Goal: Transaction & Acquisition: Purchase product/service

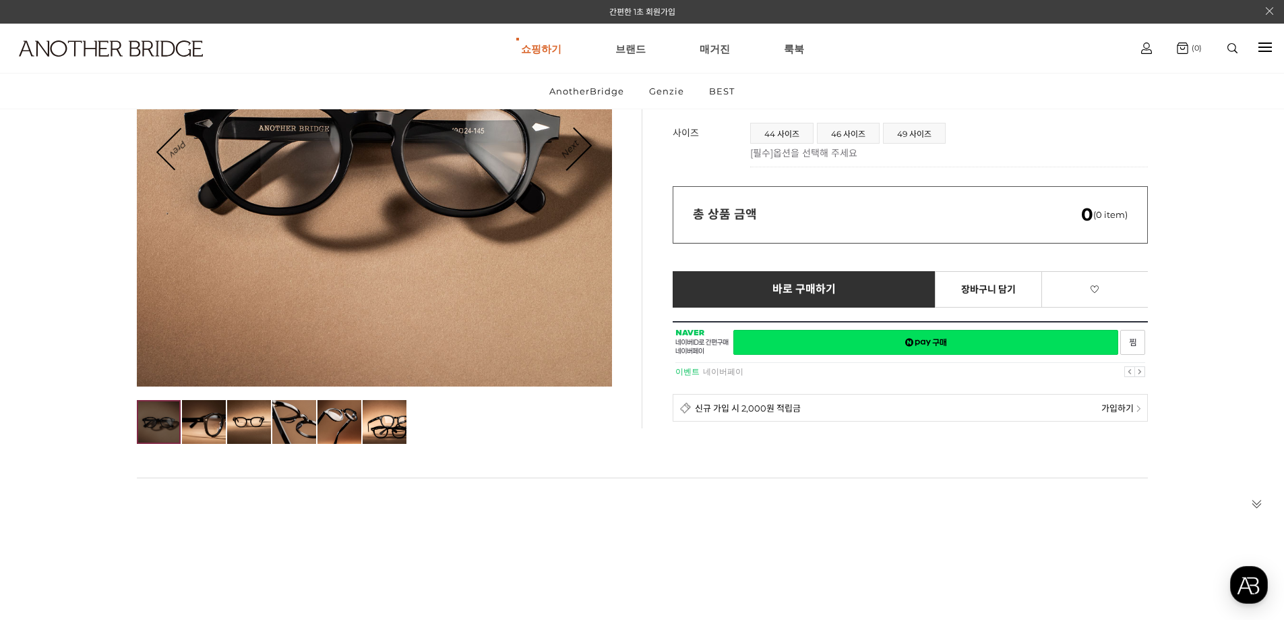
scroll to position [270, 0]
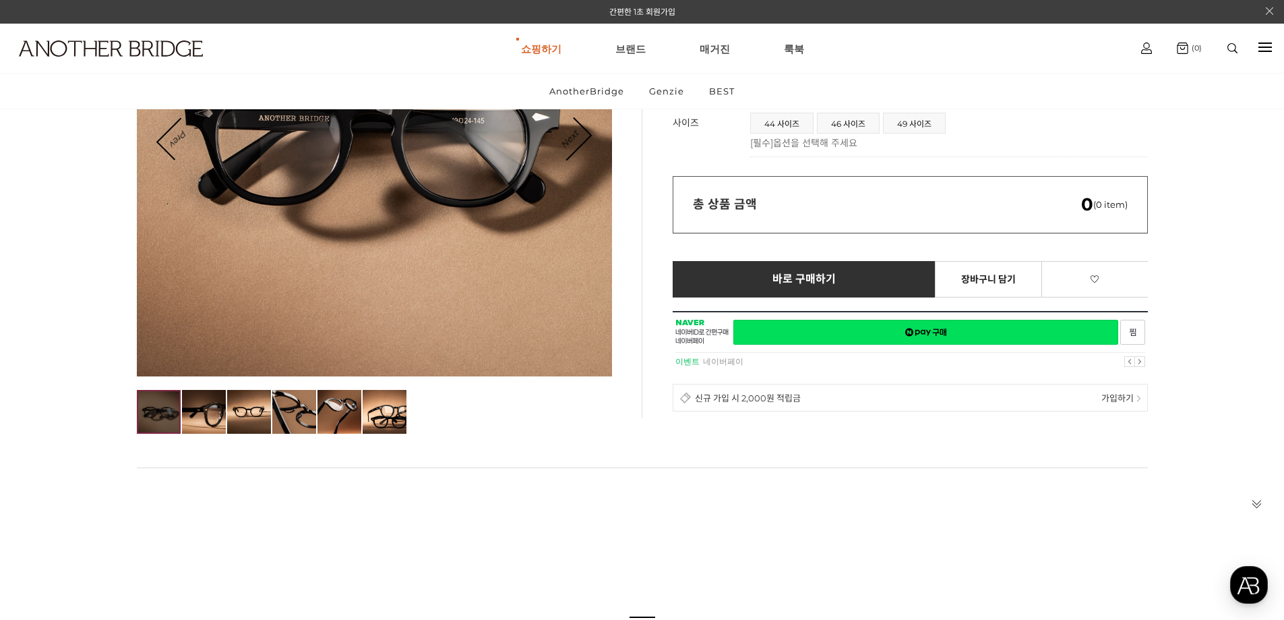
click at [804, 396] on div "신규 가입 시 2,000원 적립금" at bounding box center [890, 397] width 421 height 13
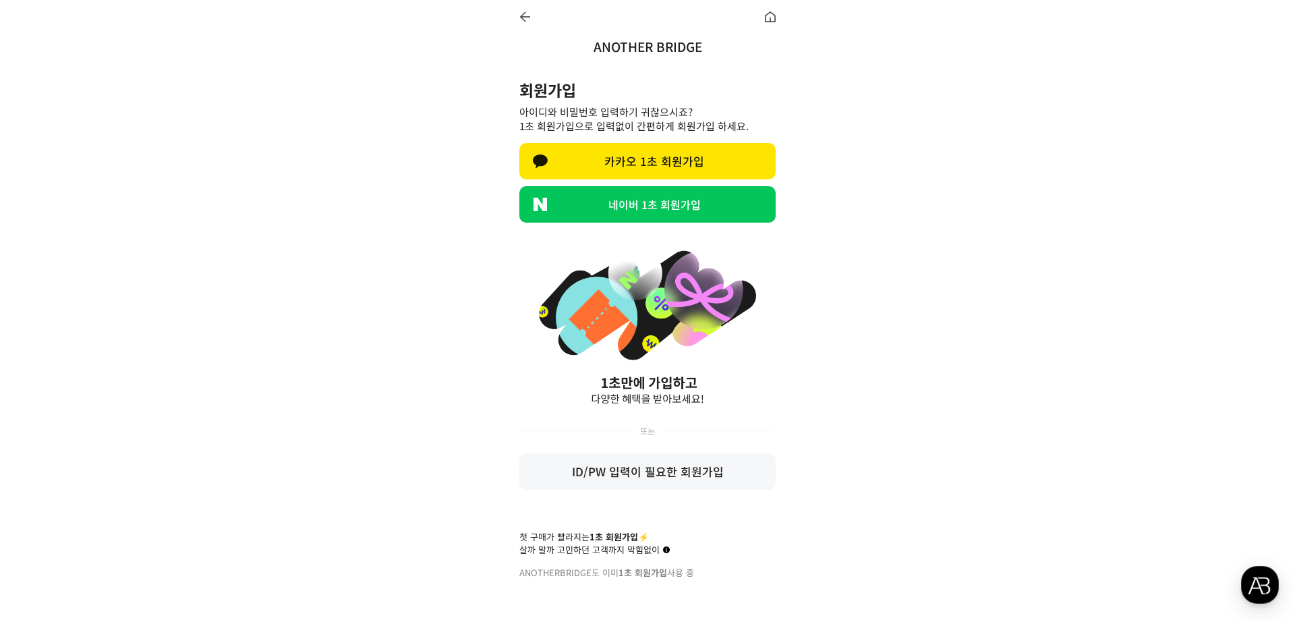
drag, startPoint x: 357, startPoint y: 193, endPoint x: 345, endPoint y: 184, distance: 14.4
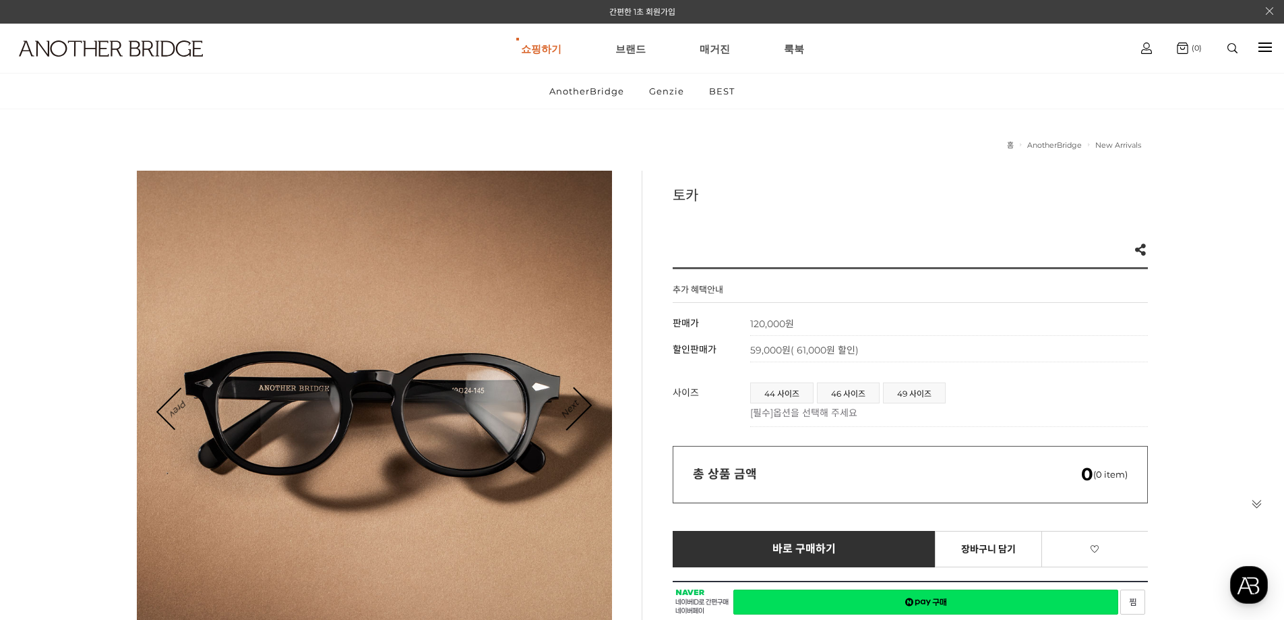
click at [841, 485] on div "총 상품 금액 0 (0 item)" at bounding box center [910, 474] width 475 height 57
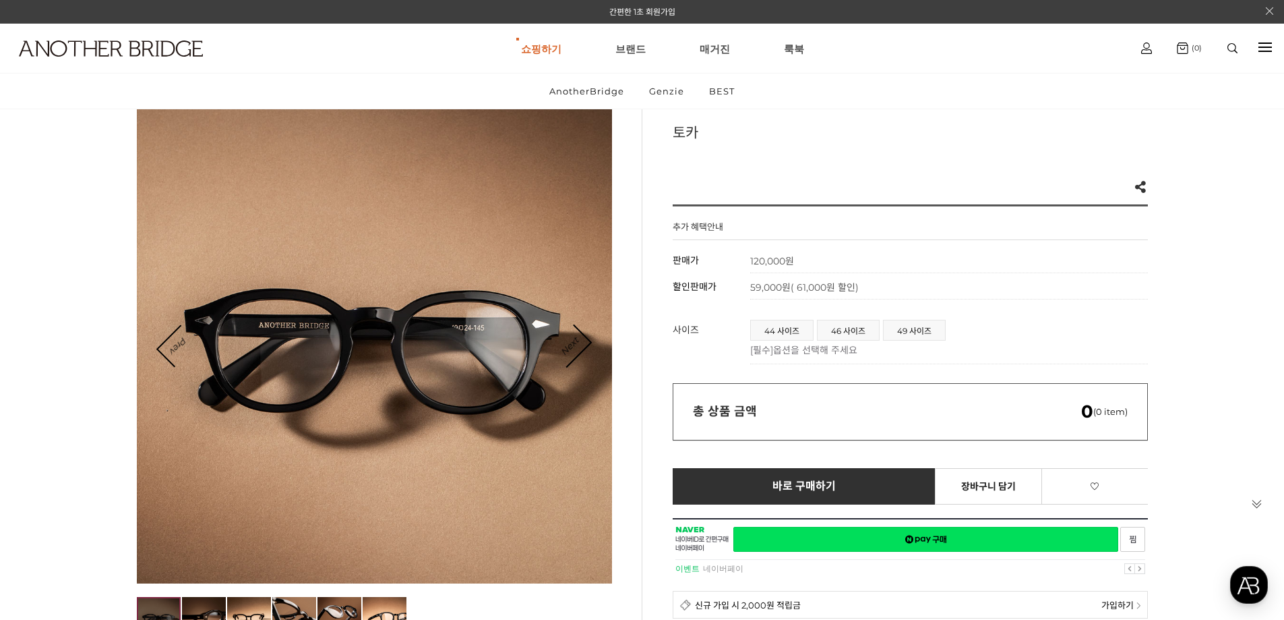
scroll to position [67, 0]
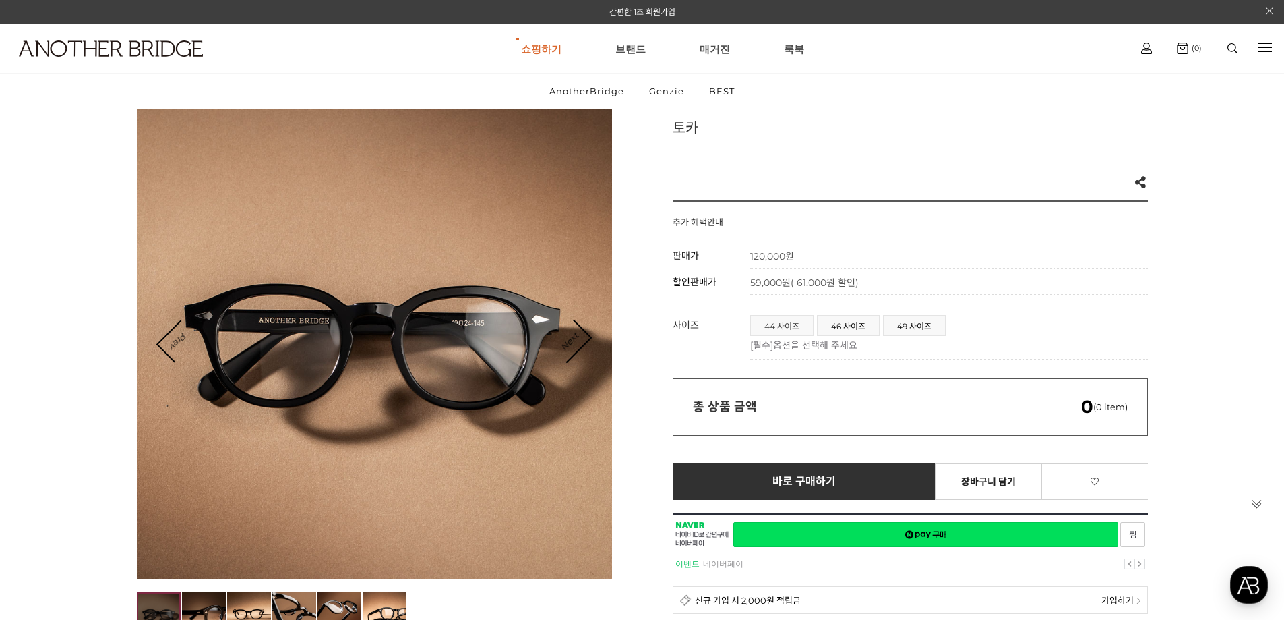
click at [800, 319] on span "44 사이즈" at bounding box center [782, 326] width 62 height 20
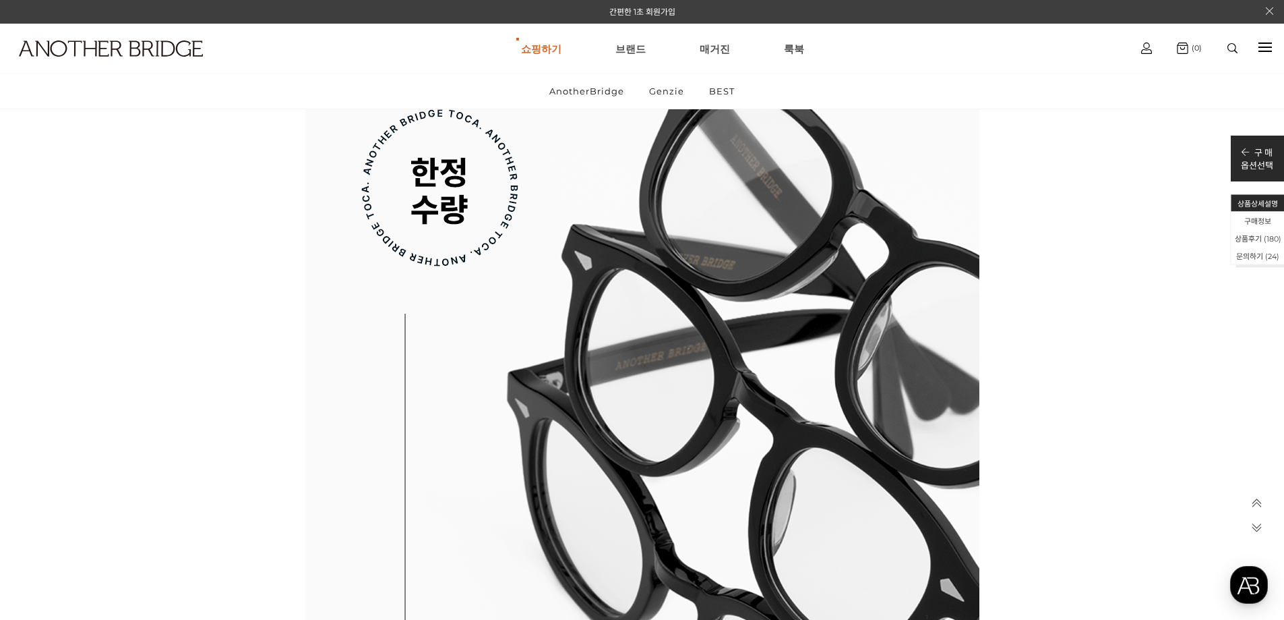
scroll to position [12137, 0]
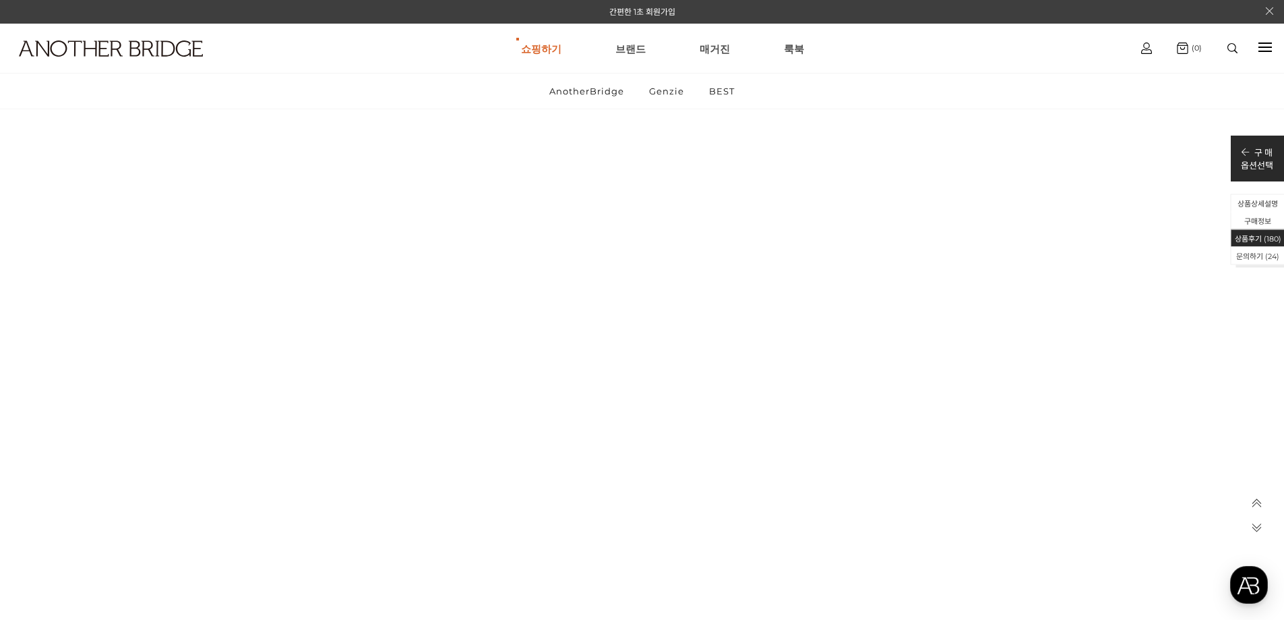
scroll to position [62291, 0]
